Goal: Navigation & Orientation: Find specific page/section

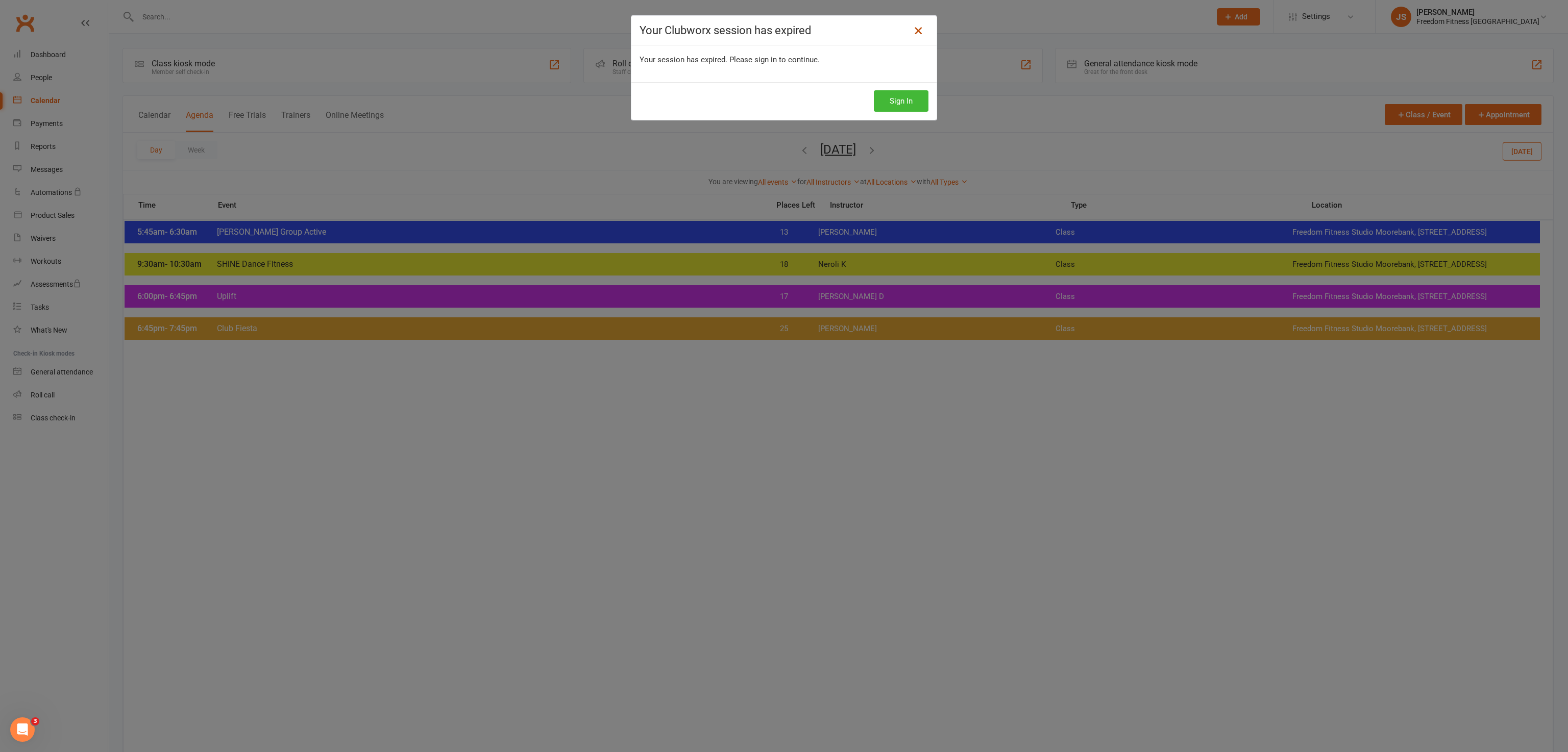
click at [912, 30] on icon at bounding box center [918, 30] width 12 height 12
click at [915, 27] on icon at bounding box center [918, 30] width 12 height 12
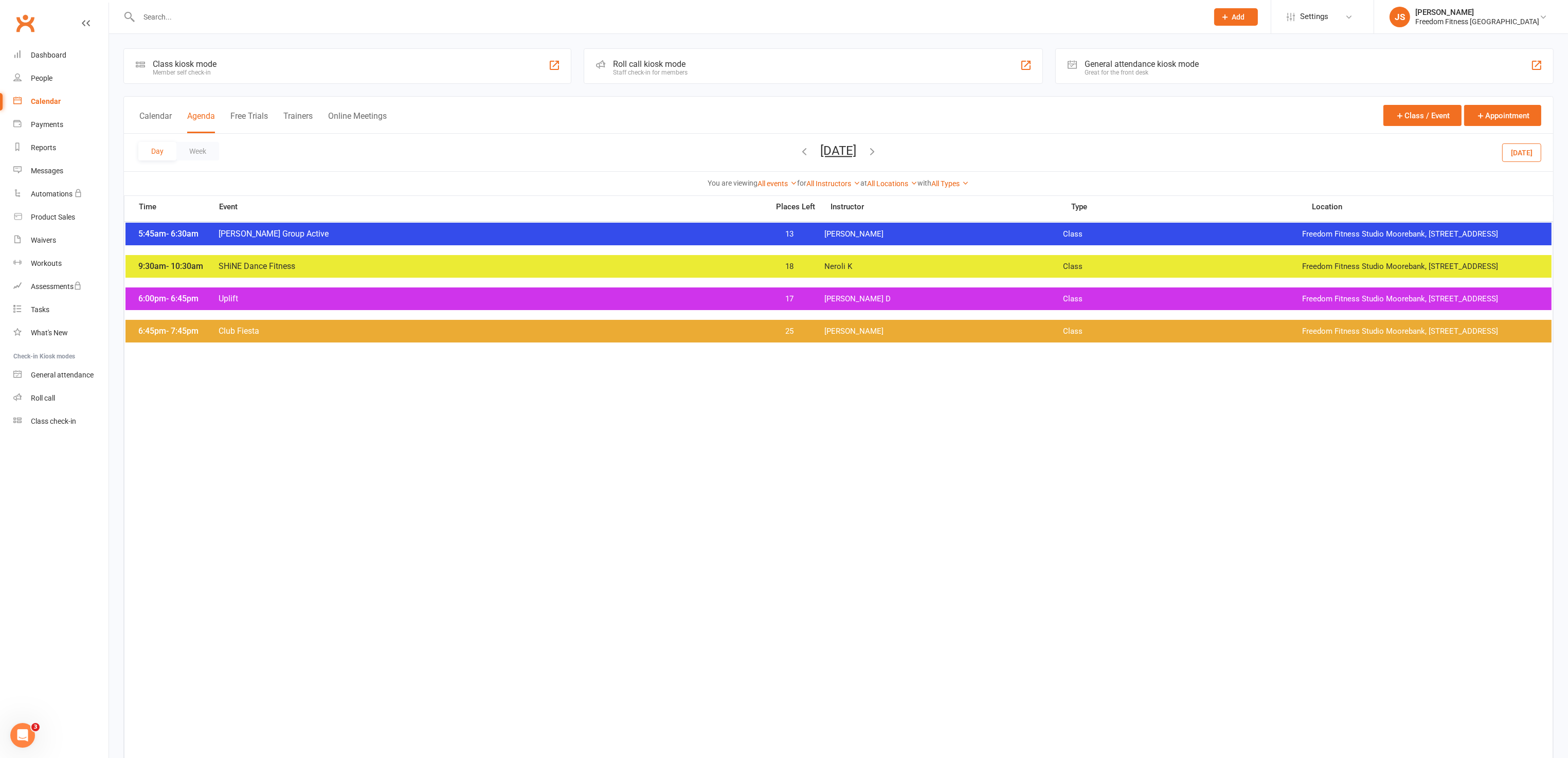
click at [40, 103] on div "Calendar" at bounding box center [45, 101] width 30 height 8
click at [1516, 155] on button "[DATE]" at bounding box center [1522, 152] width 39 height 19
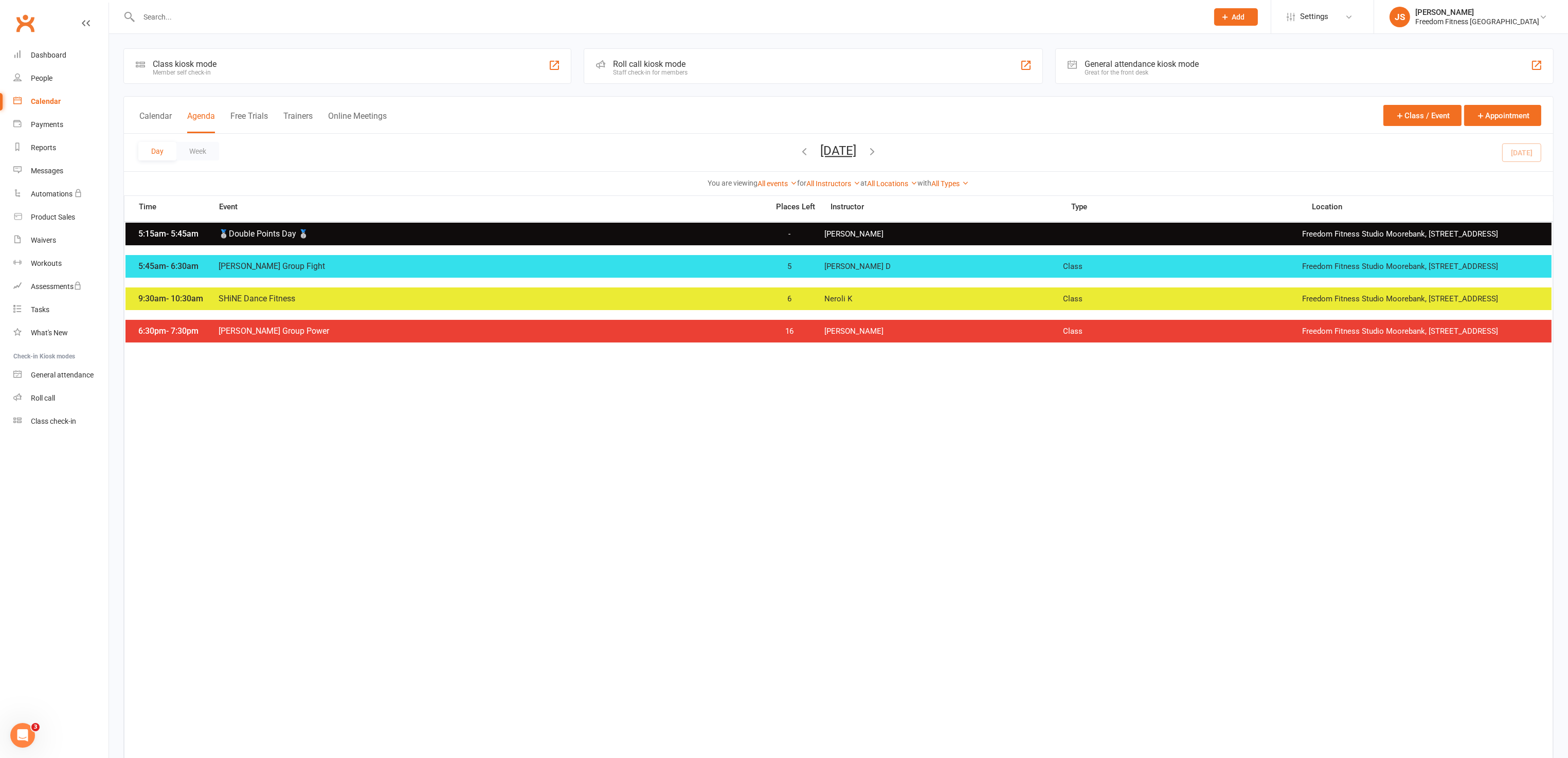
click at [799, 153] on icon "button" at bounding box center [805, 151] width 11 height 11
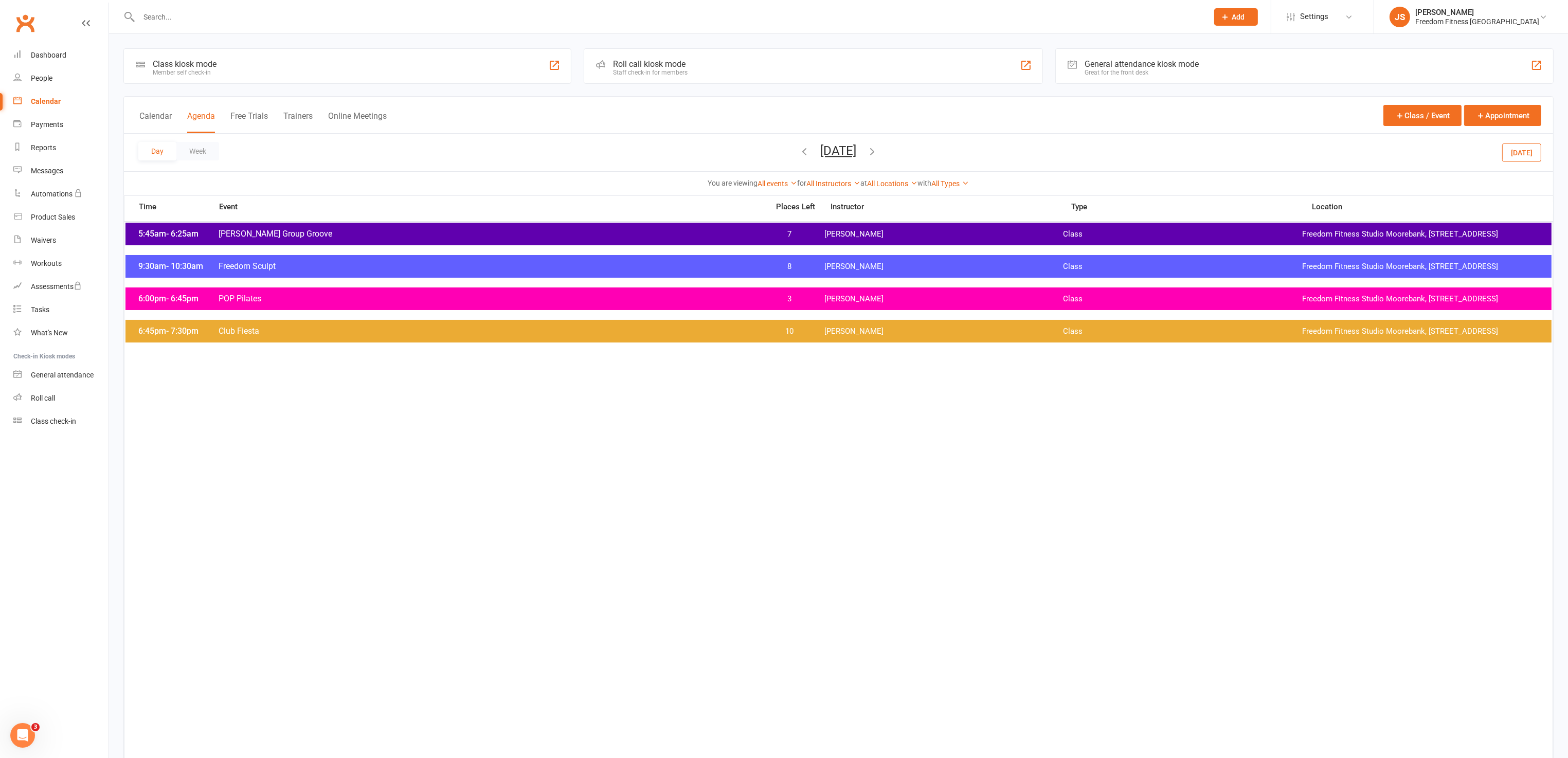
click at [859, 272] on span "[PERSON_NAME]" at bounding box center [944, 266] width 239 height 10
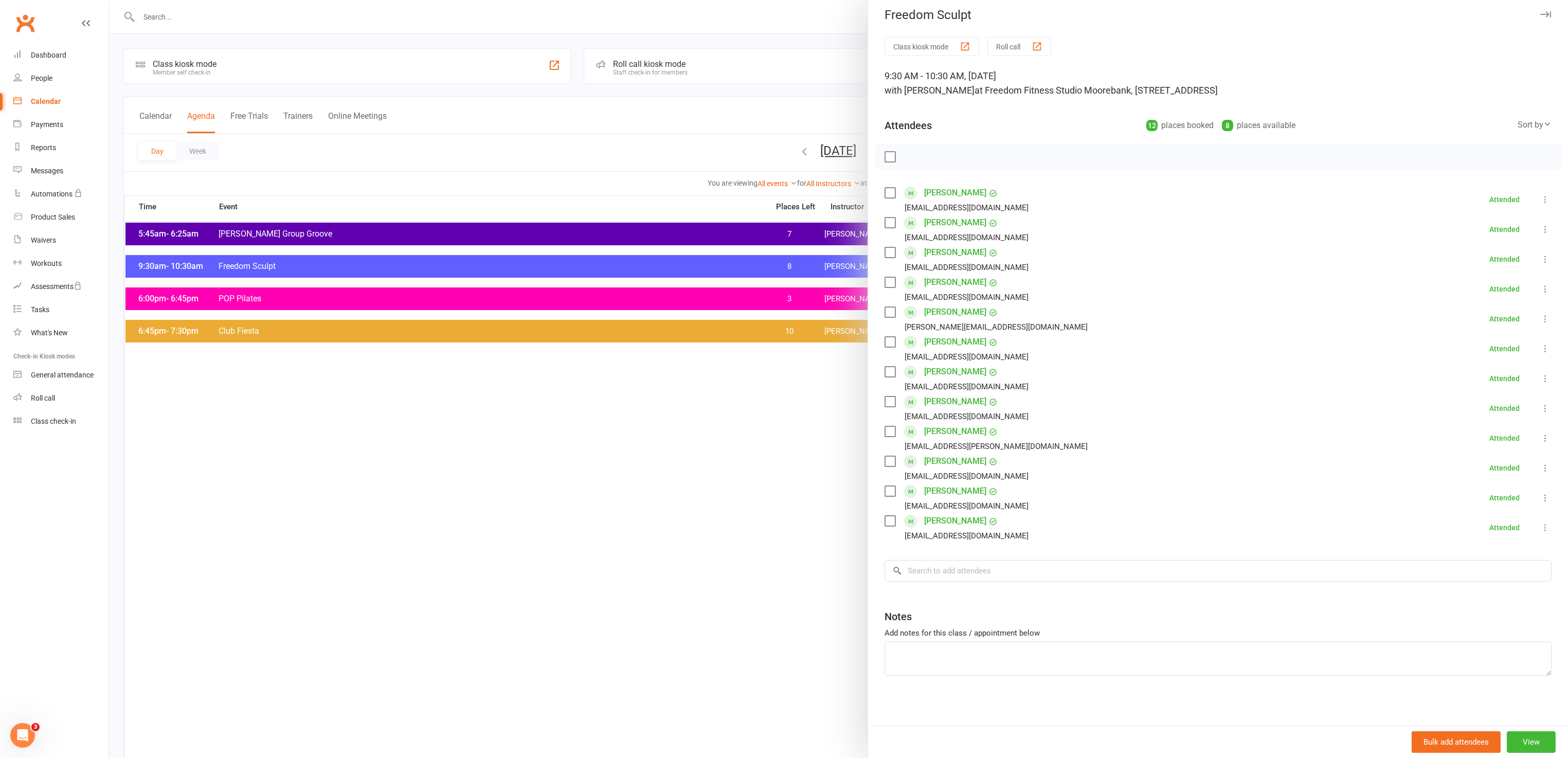
scroll to position [8, 0]
drag, startPoint x: 1524, startPoint y: 9, endPoint x: 1478, endPoint y: 25, distance: 48.7
click at [1541, 10] on icon "button" at bounding box center [1545, 13] width 10 height 6
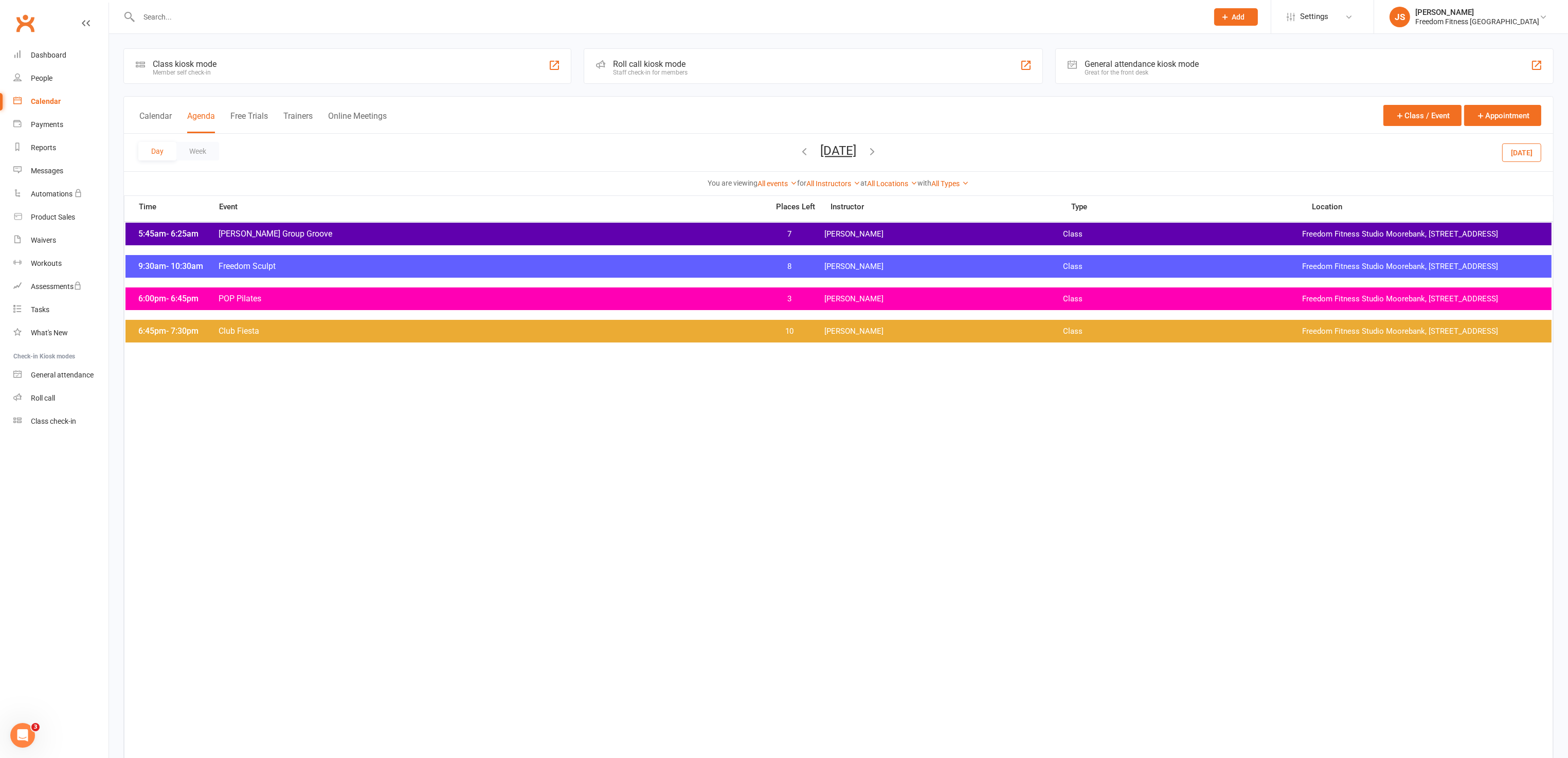
click at [879, 151] on icon "button" at bounding box center [873, 151] width 11 height 11
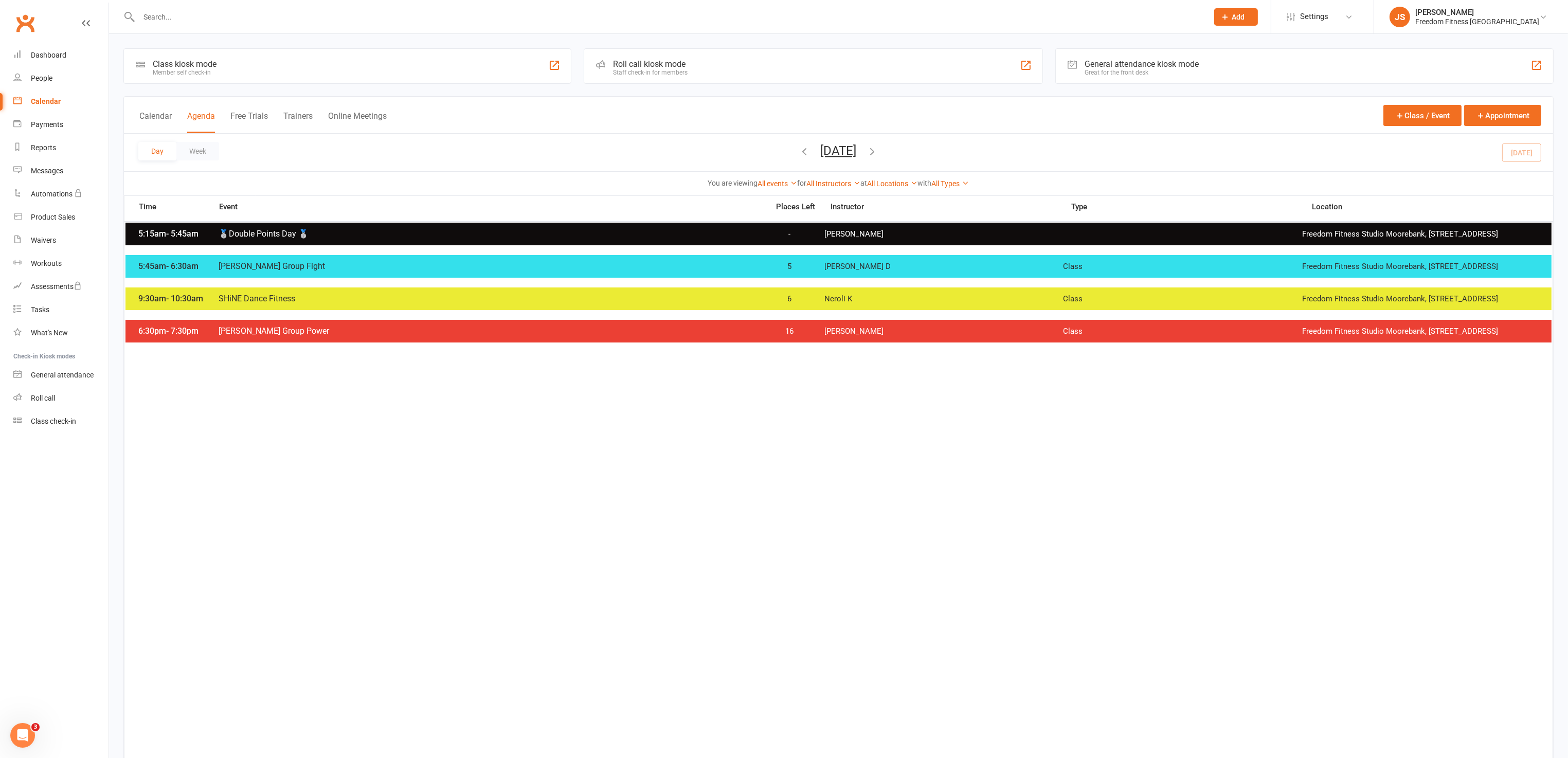
click at [879, 150] on icon "button" at bounding box center [873, 151] width 11 height 11
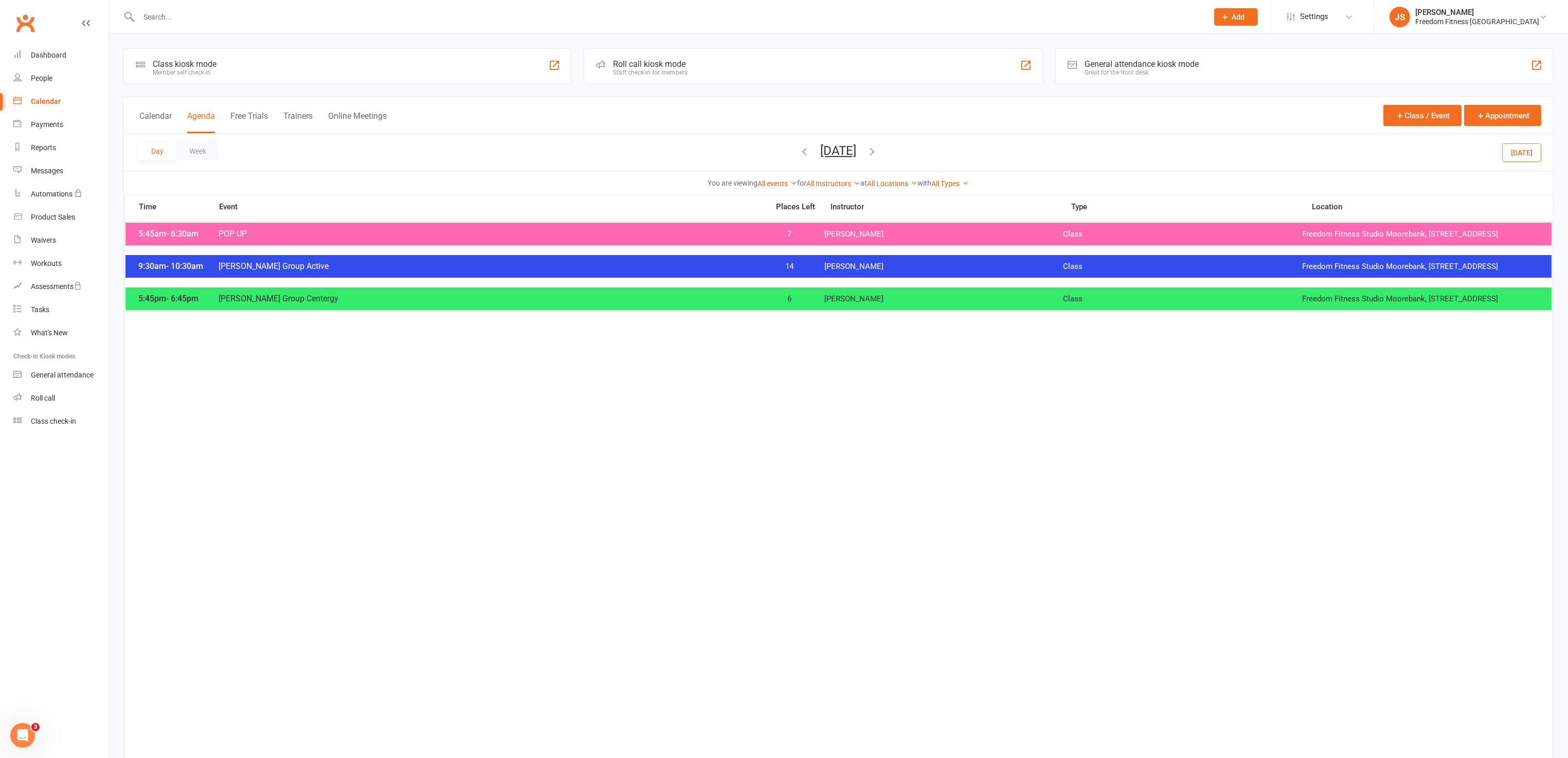
click at [915, 266] on div "9:30am - 10:30am [PERSON_NAME] Group Active 14 [PERSON_NAME] Class Freedom Fitn…" at bounding box center [838, 266] width 1426 height 23
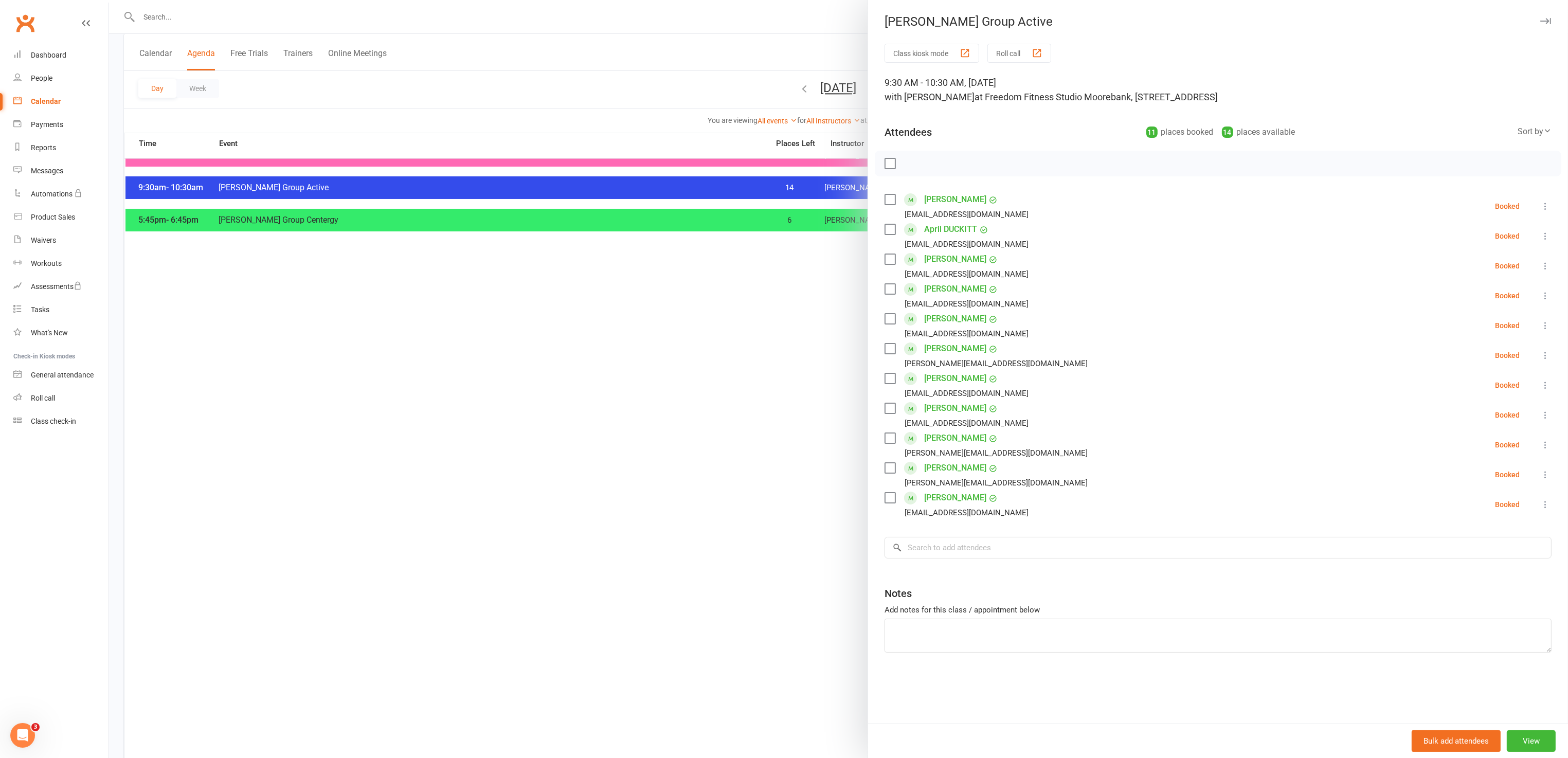
scroll to position [0, 0]
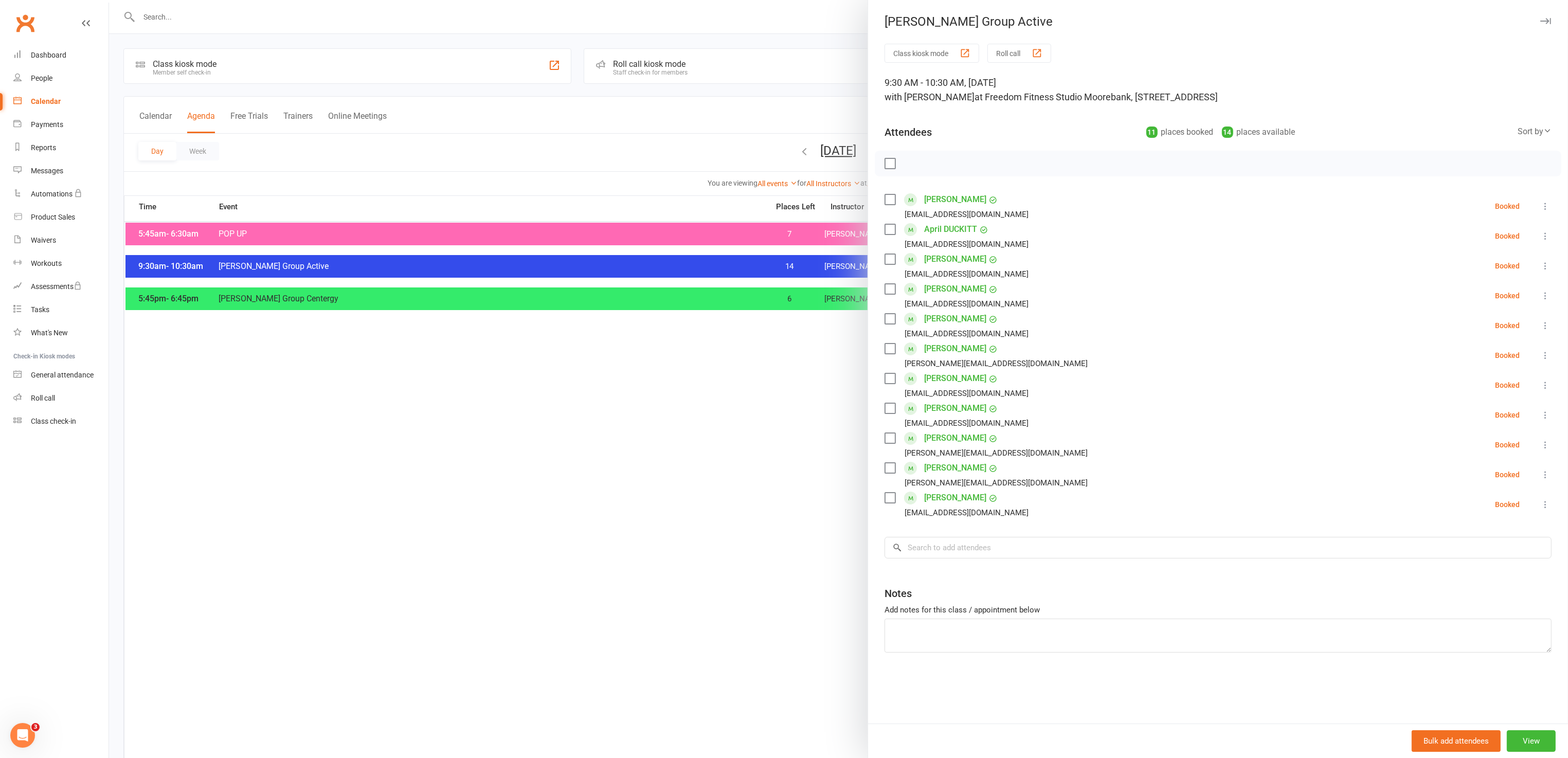
click at [1541, 19] on icon "button" at bounding box center [1545, 21] width 10 height 6
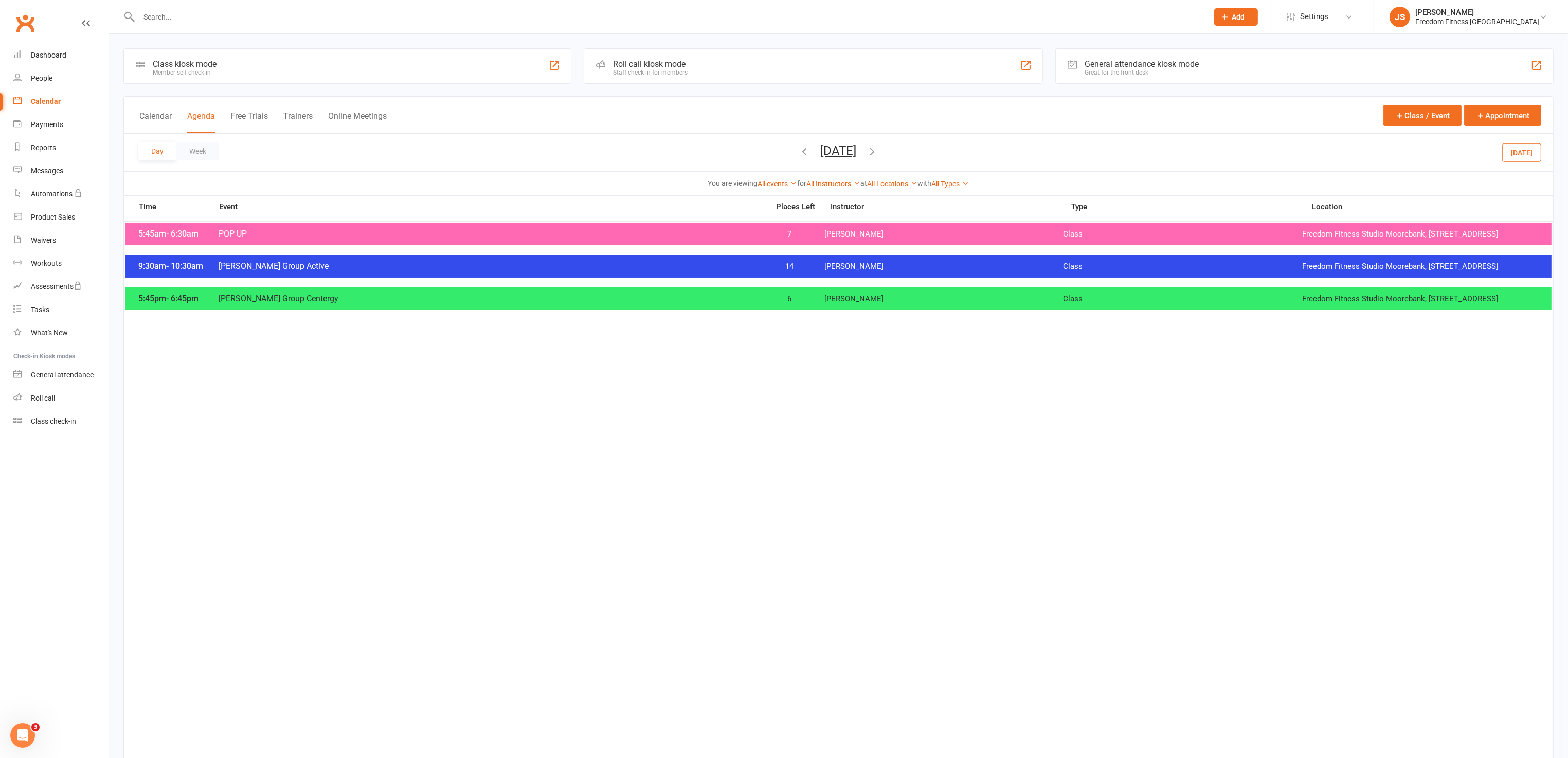
click at [879, 151] on icon "button" at bounding box center [873, 151] width 11 height 11
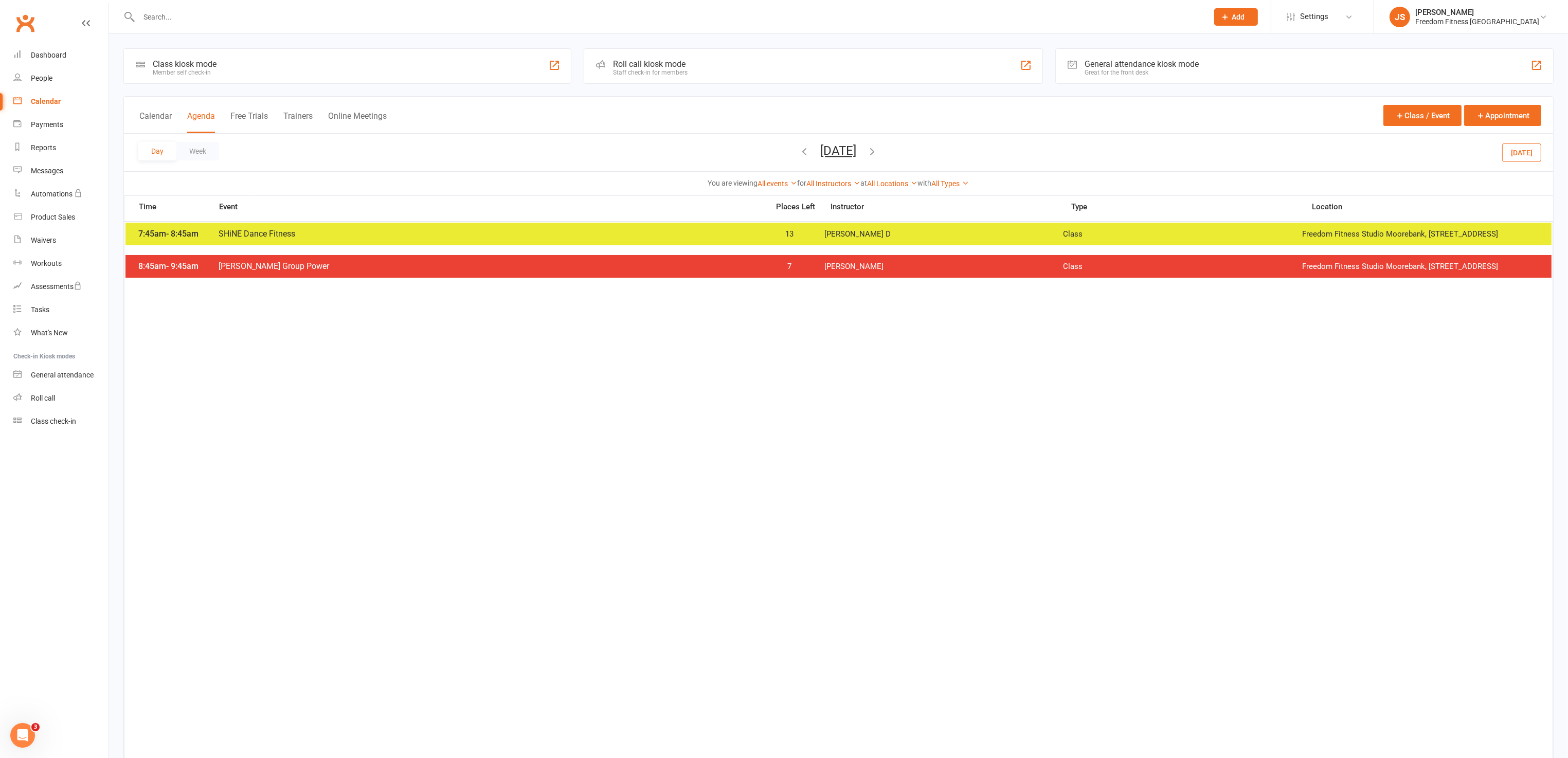
click at [1532, 153] on button "[DATE]" at bounding box center [1522, 152] width 39 height 19
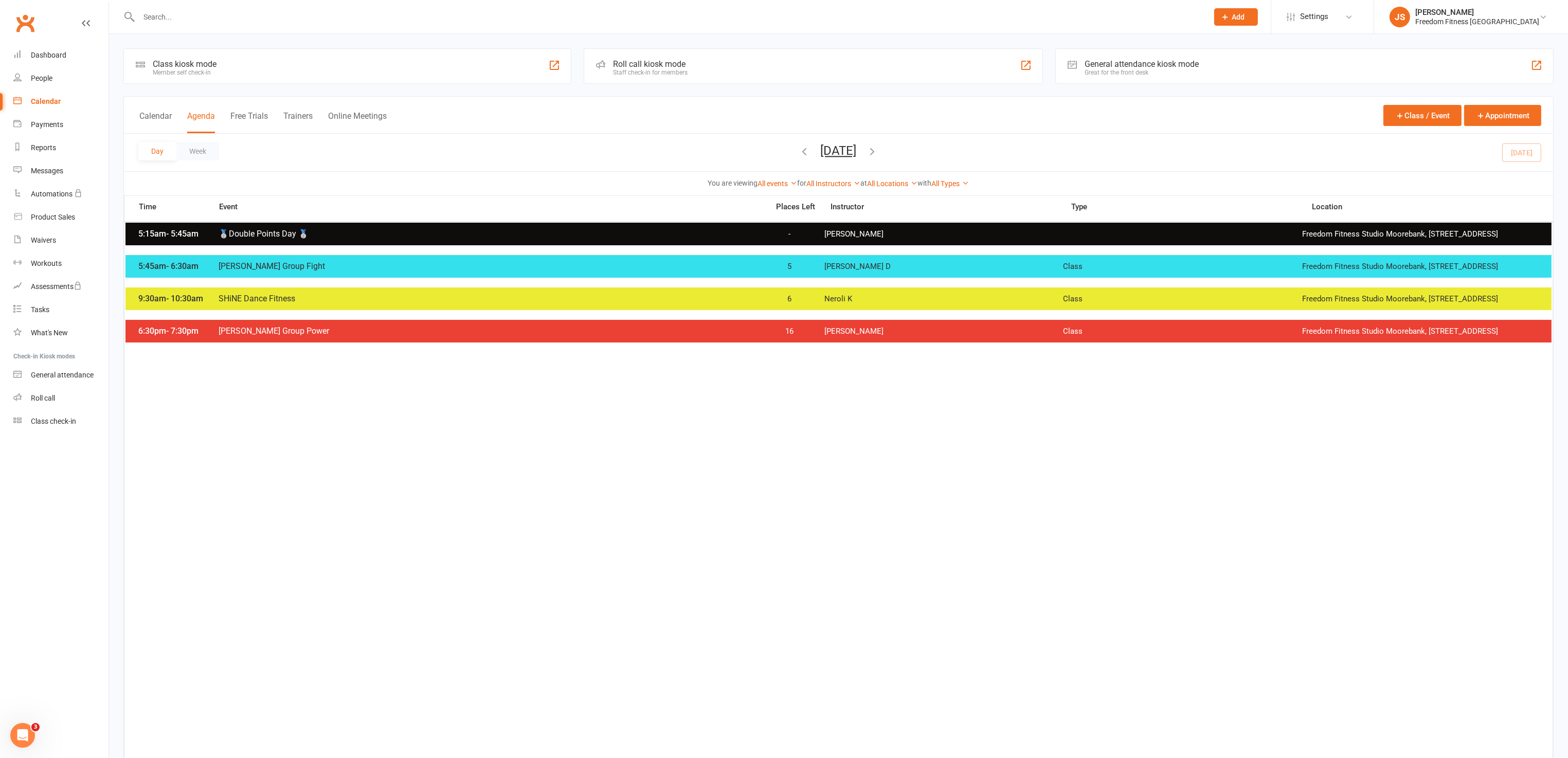
click at [879, 149] on icon "button" at bounding box center [873, 151] width 11 height 11
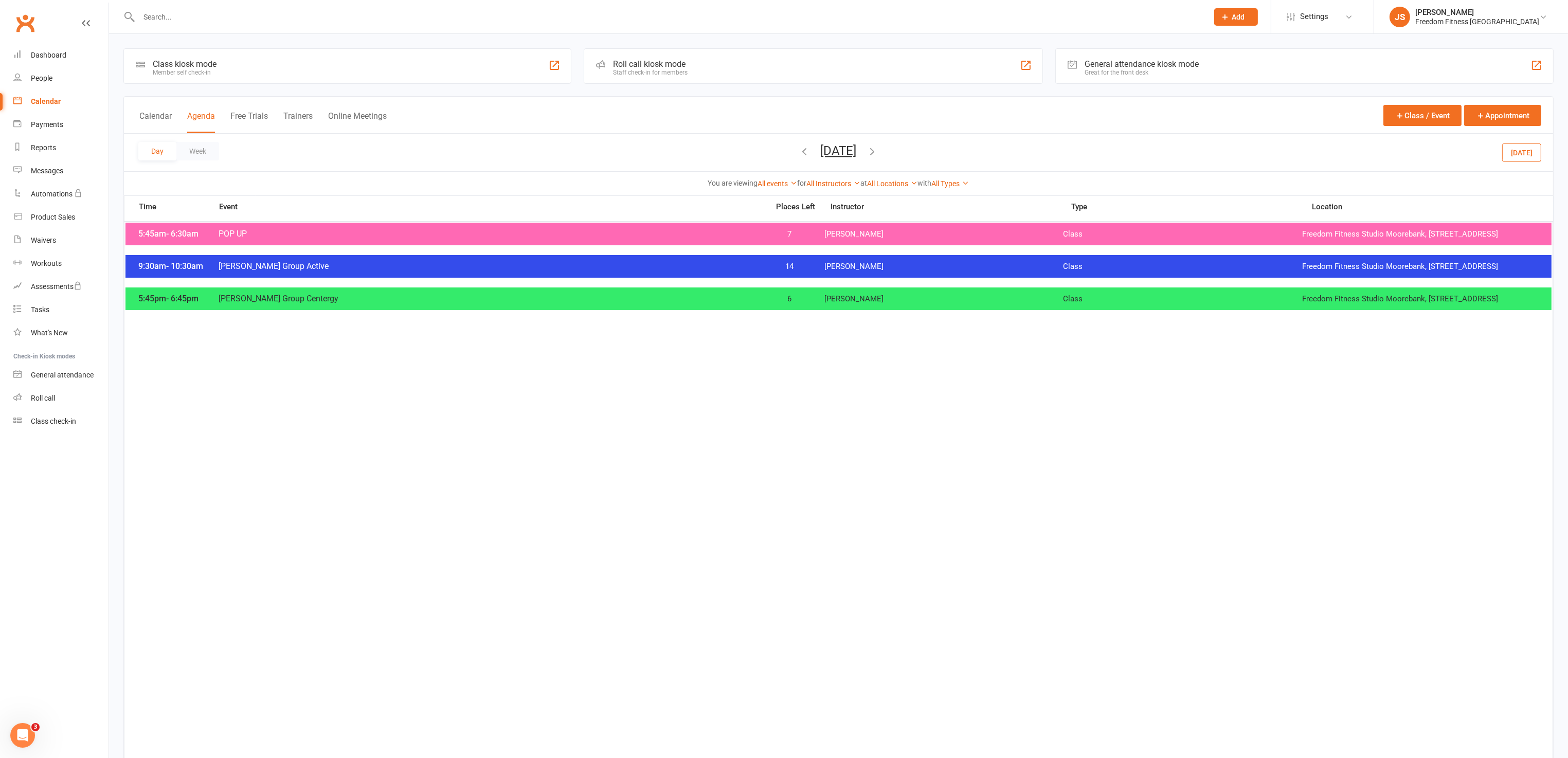
click at [906, 239] on span "[PERSON_NAME]" at bounding box center [944, 234] width 239 height 10
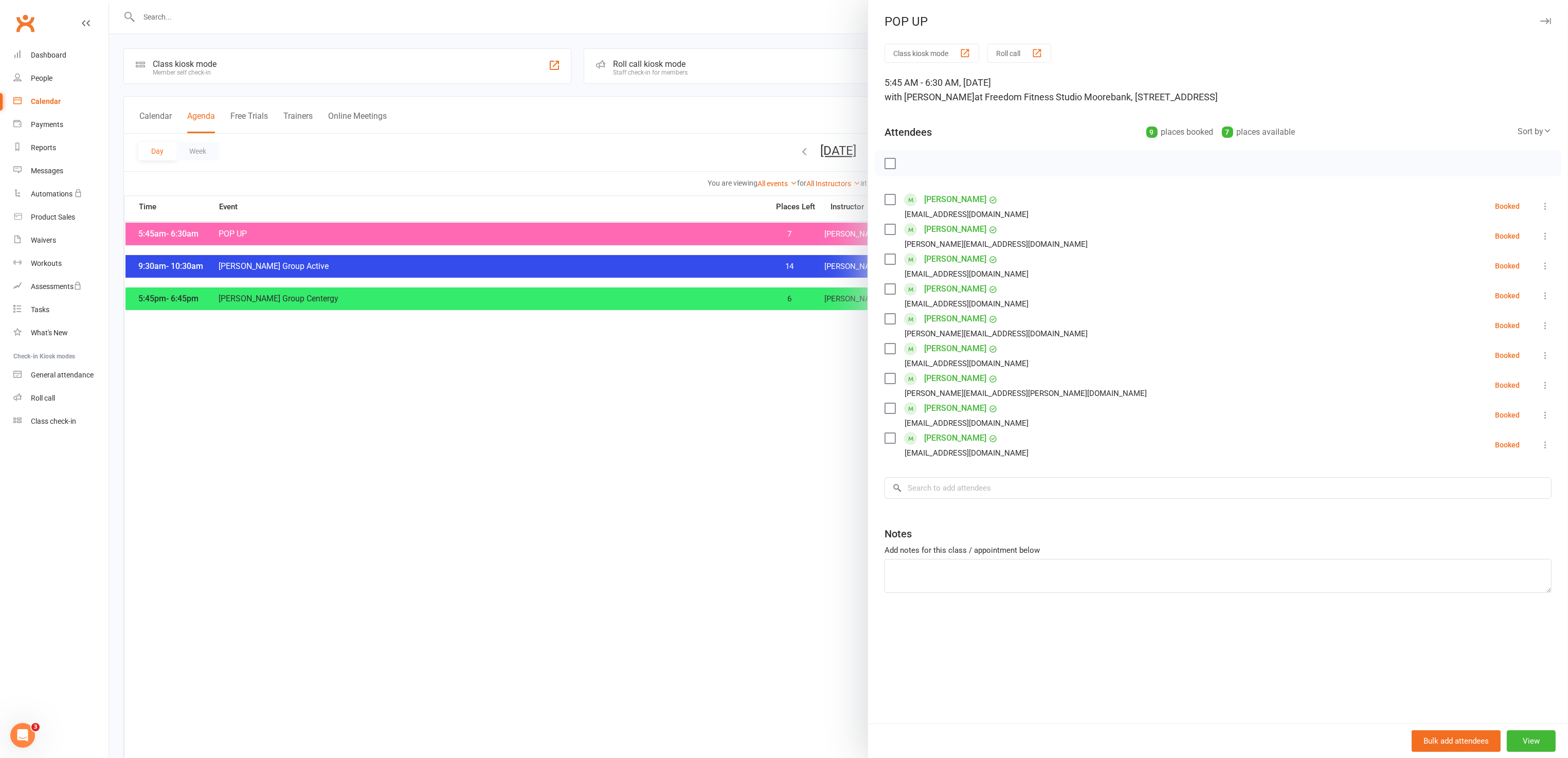
click at [1541, 20] on div "POP UP" at bounding box center [1218, 22] width 700 height 15
click at [1541, 20] on icon "button" at bounding box center [1545, 21] width 10 height 6
